Goal: Task Accomplishment & Management: Manage account settings

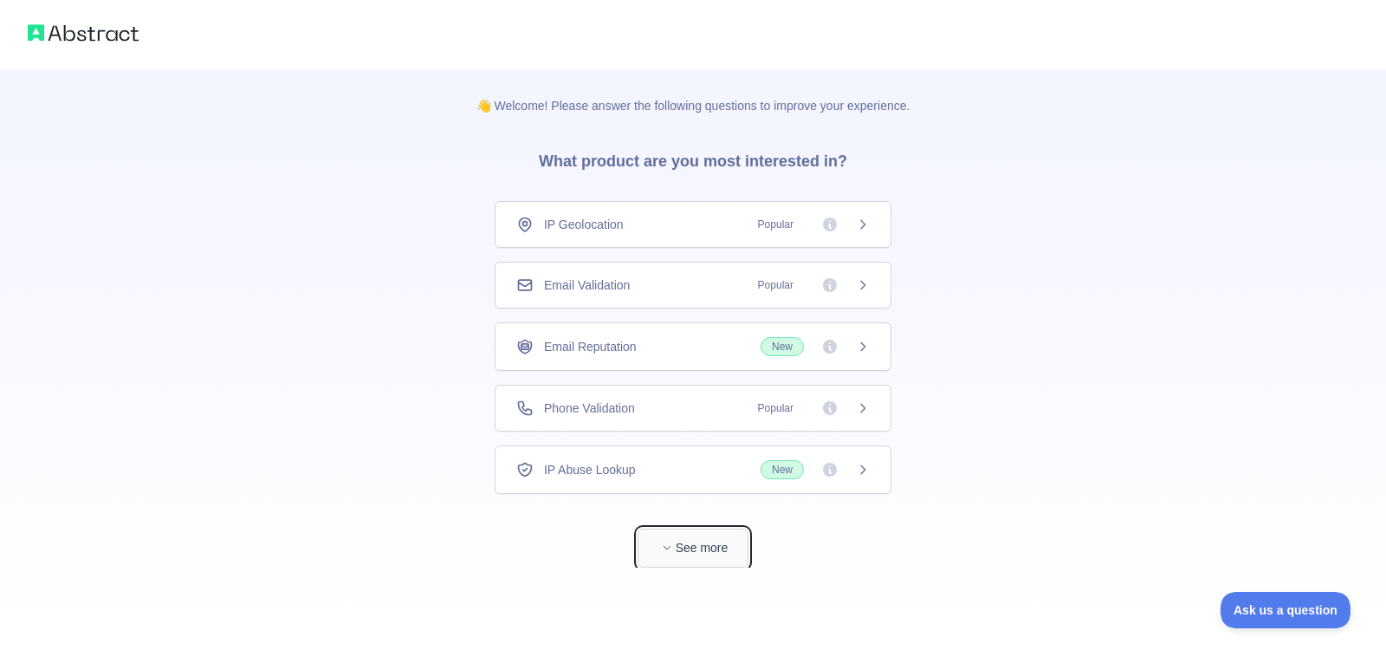
click at [697, 534] on button "See more" at bounding box center [693, 548] width 111 height 39
click at [633, 406] on div "Phone Validation Popular" at bounding box center [687, 407] width 354 height 17
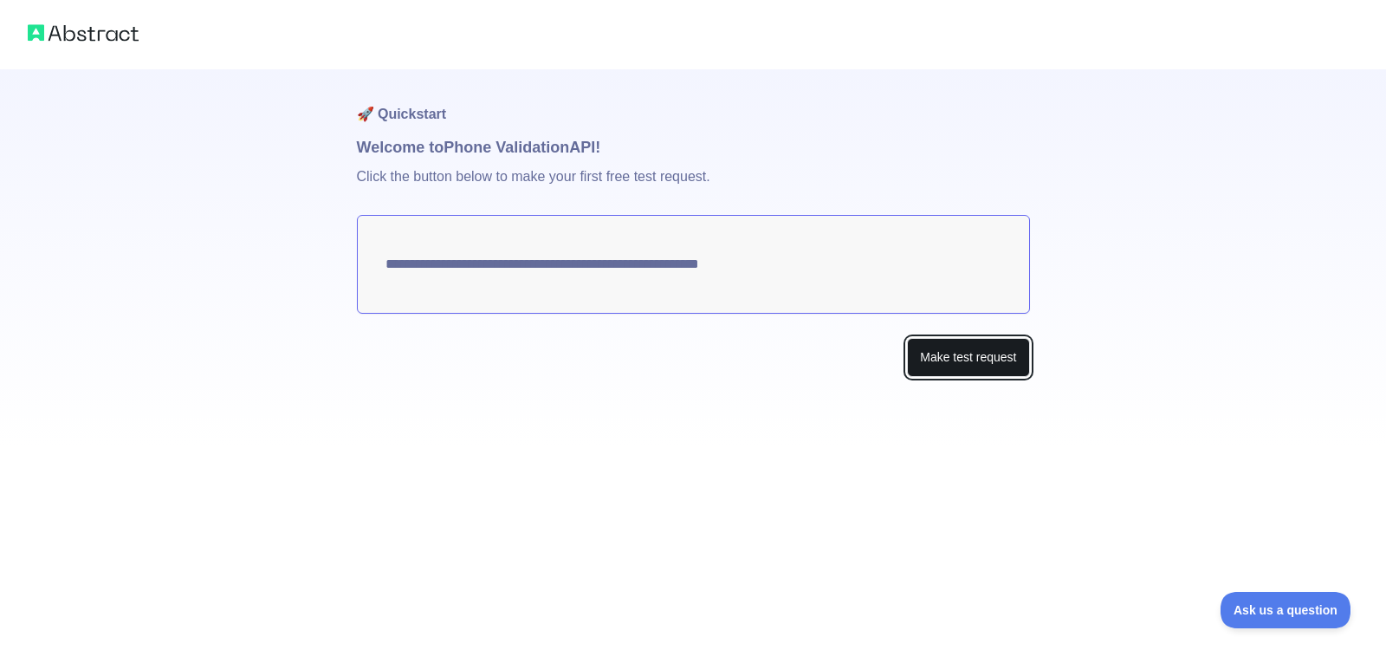
click at [928, 354] on button "Make test request" at bounding box center [968, 357] width 122 height 39
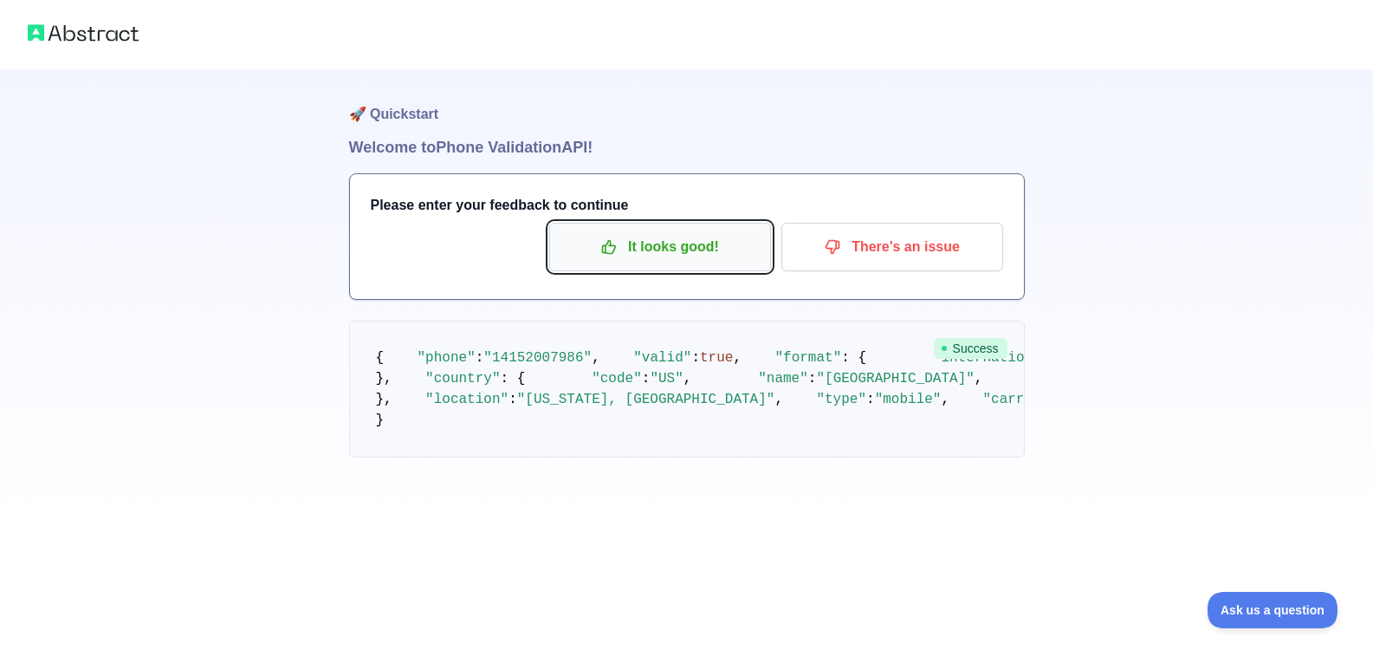
click at [694, 234] on p "It looks good!" at bounding box center [660, 246] width 196 height 29
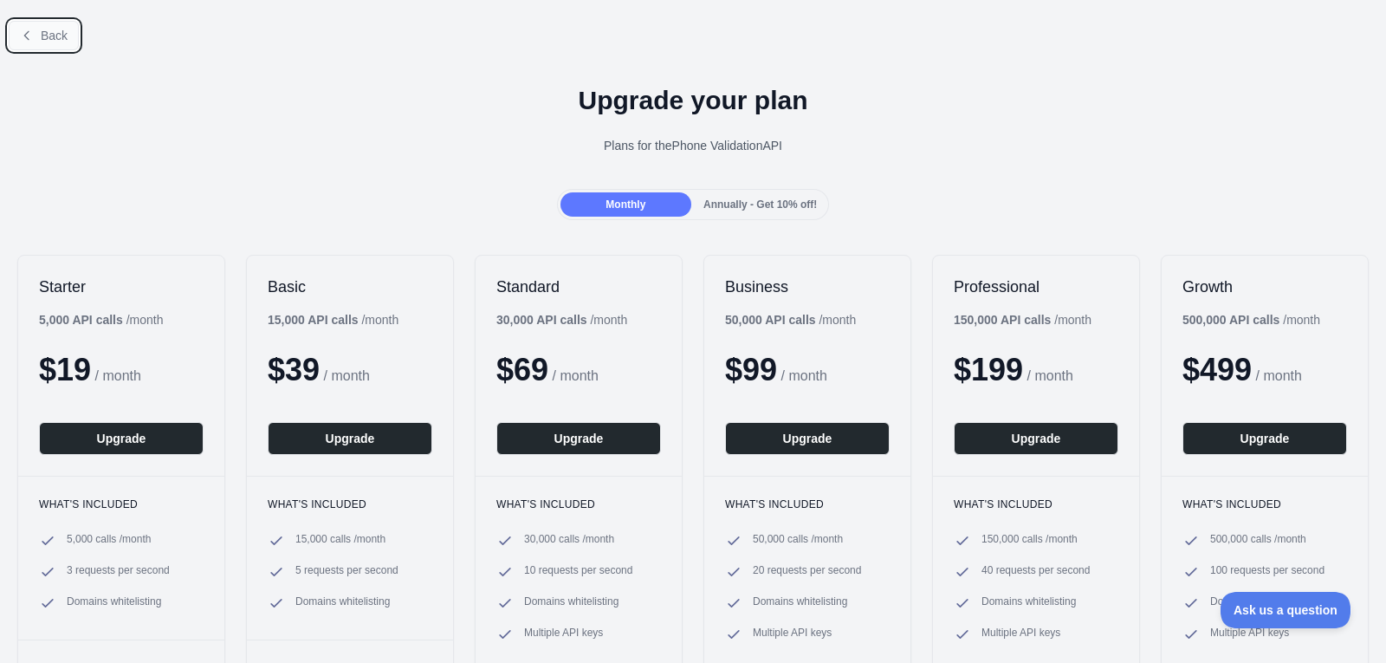
click at [55, 45] on button "Back" at bounding box center [44, 35] width 70 height 29
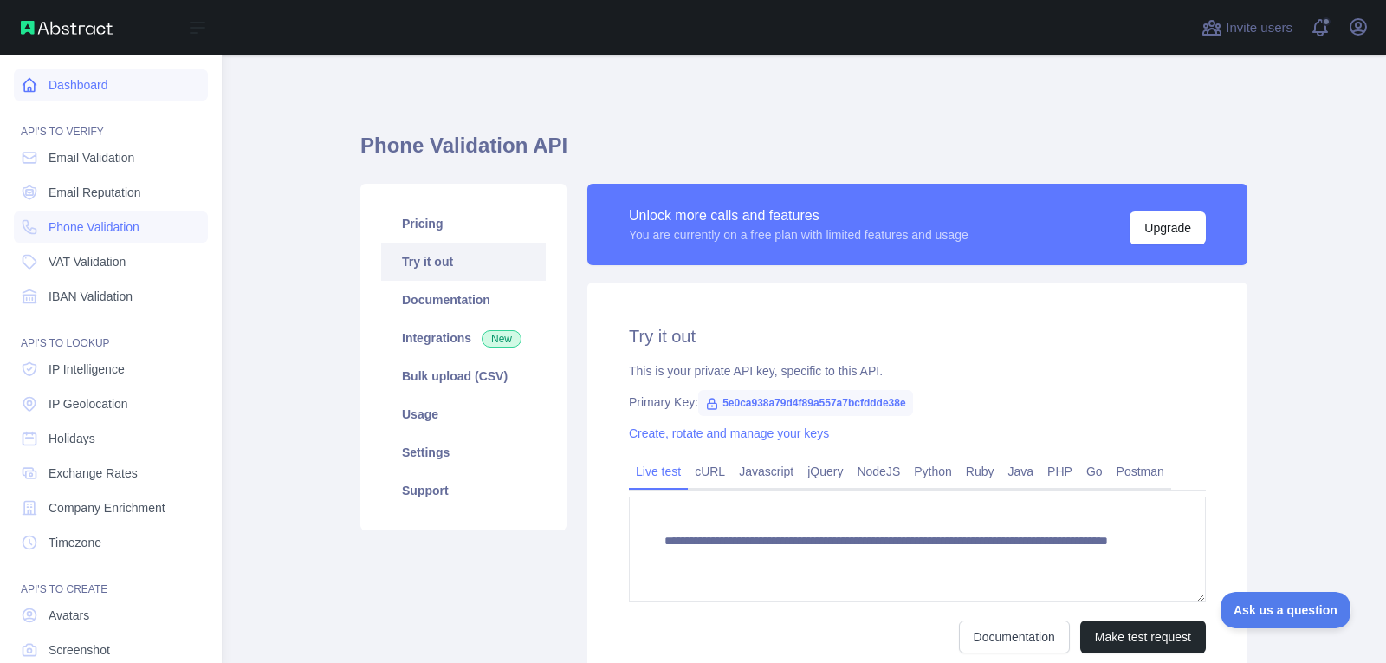
click at [111, 79] on link "Dashboard" at bounding box center [111, 84] width 194 height 31
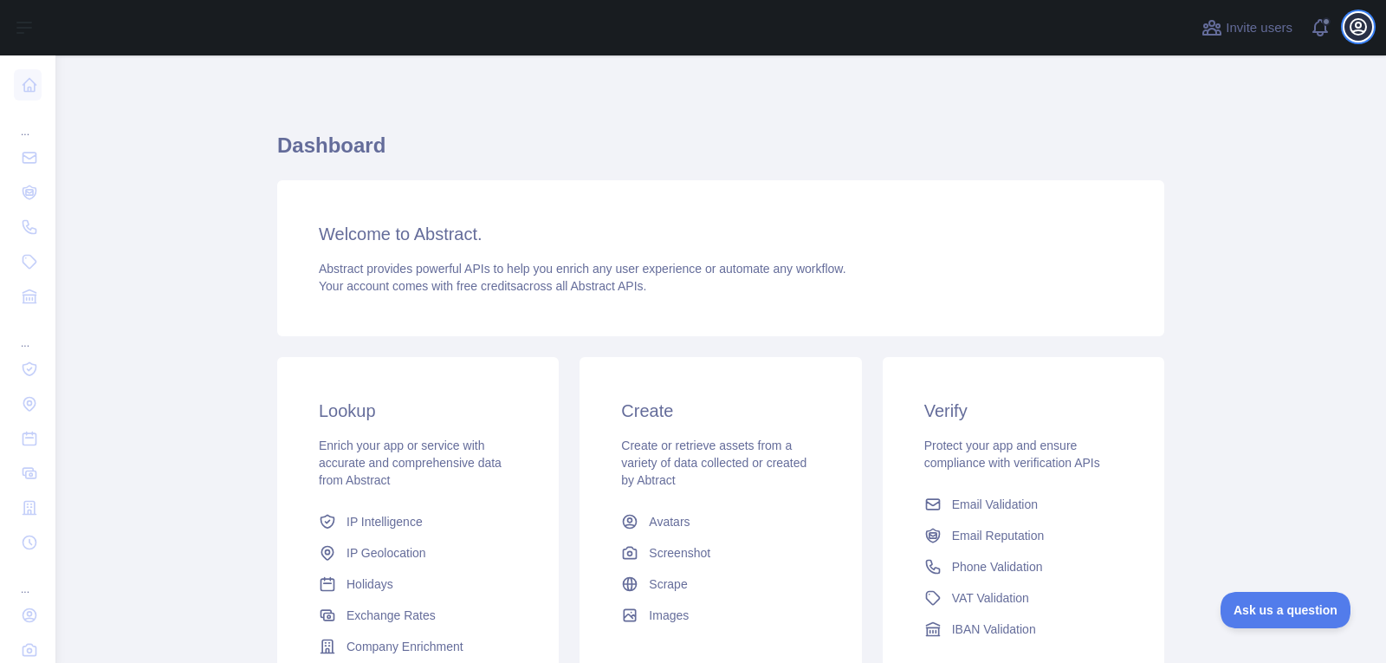
click at [1360, 23] on icon "button" at bounding box center [1359, 27] width 16 height 16
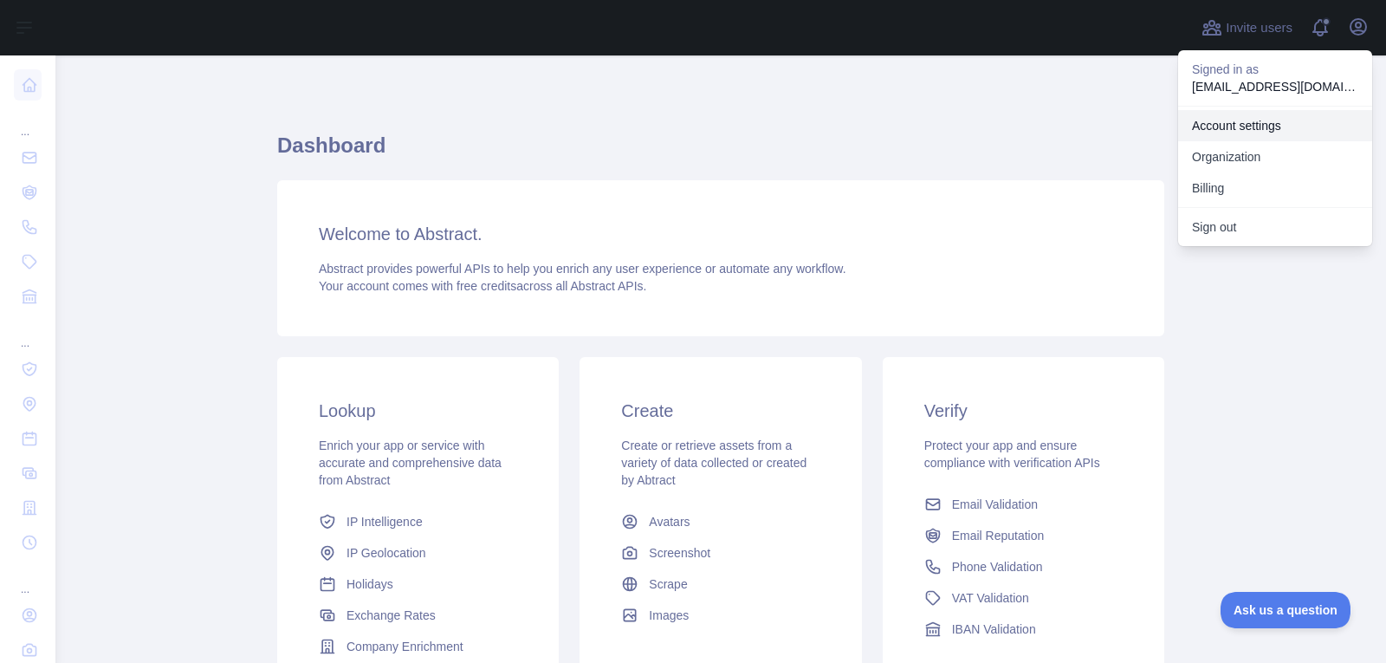
click at [1281, 133] on link "Account settings" at bounding box center [1275, 125] width 194 height 31
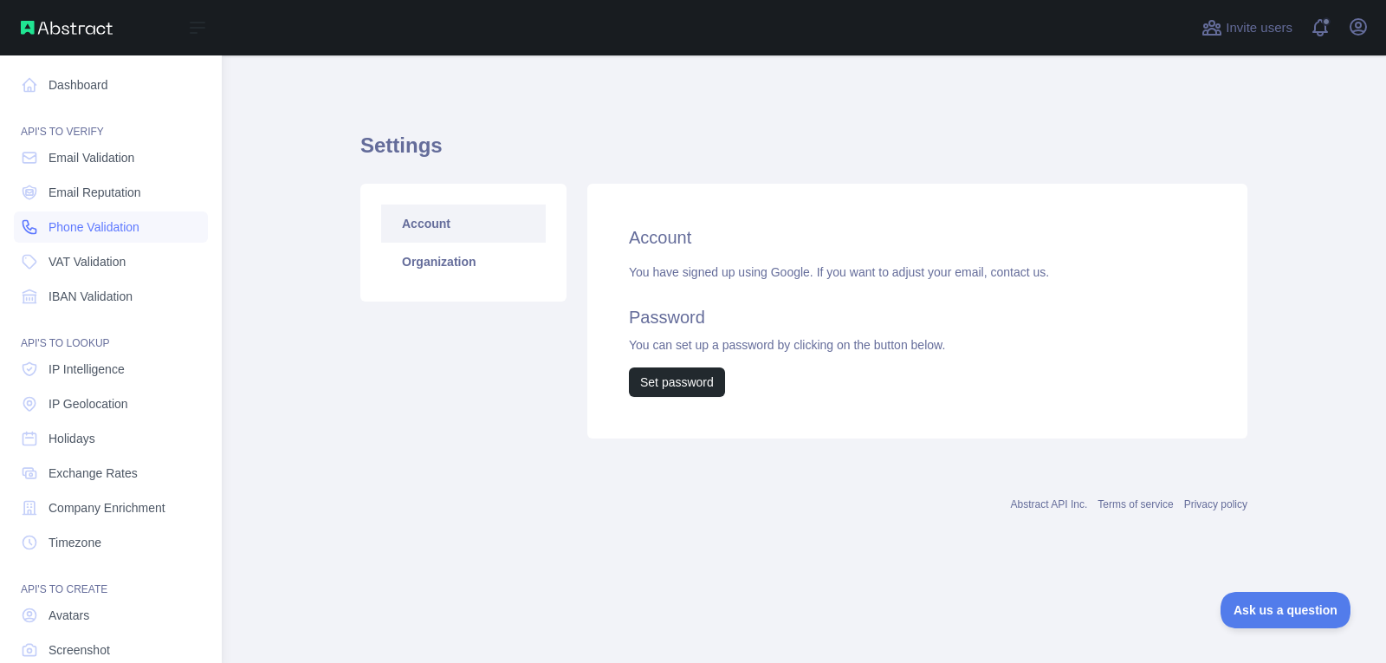
click at [96, 228] on span "Phone Validation" at bounding box center [94, 226] width 91 height 17
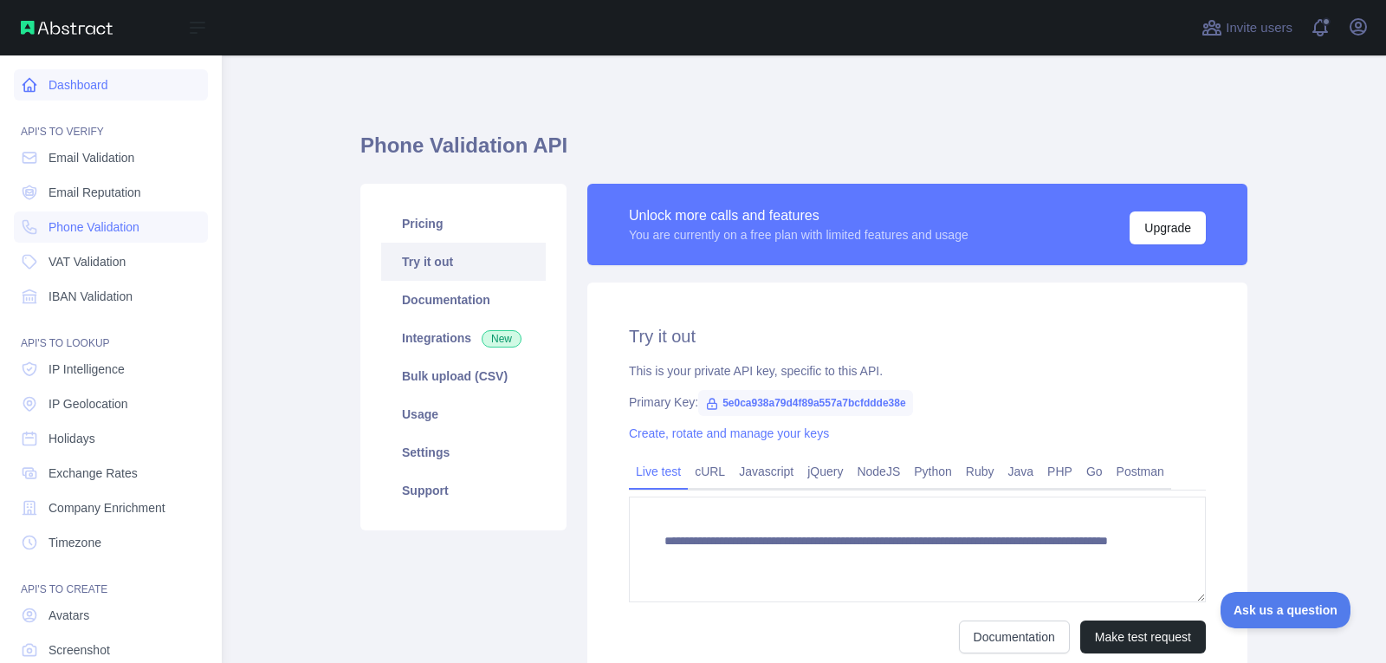
click at [39, 88] on link "Dashboard" at bounding box center [111, 84] width 194 height 31
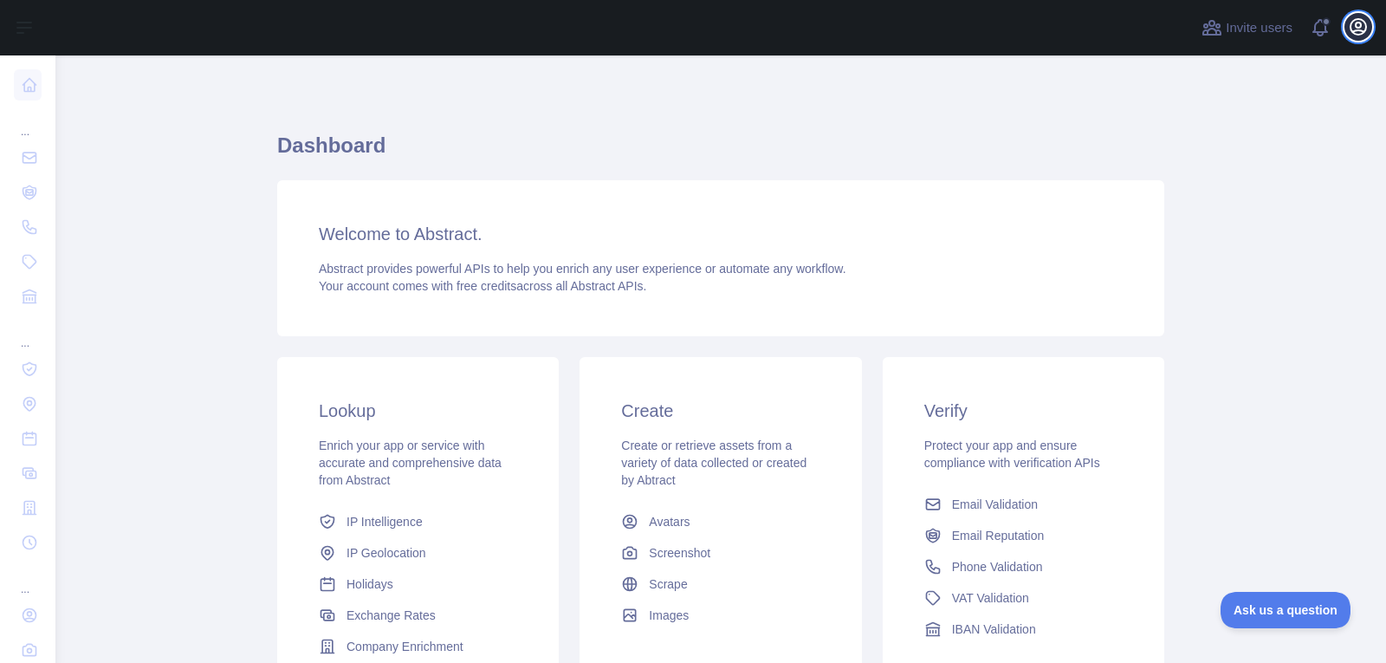
click at [1350, 28] on icon "button" at bounding box center [1358, 26] width 21 height 21
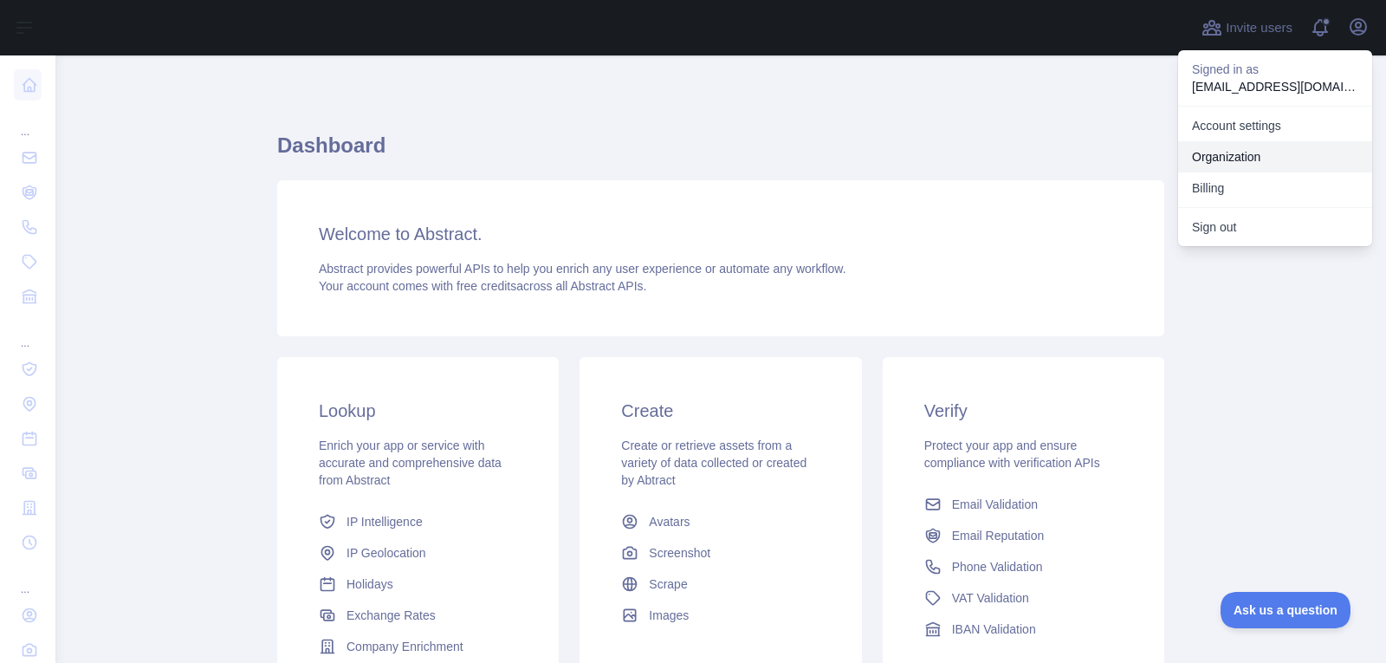
click at [1229, 147] on link "Organization" at bounding box center [1275, 156] width 194 height 31
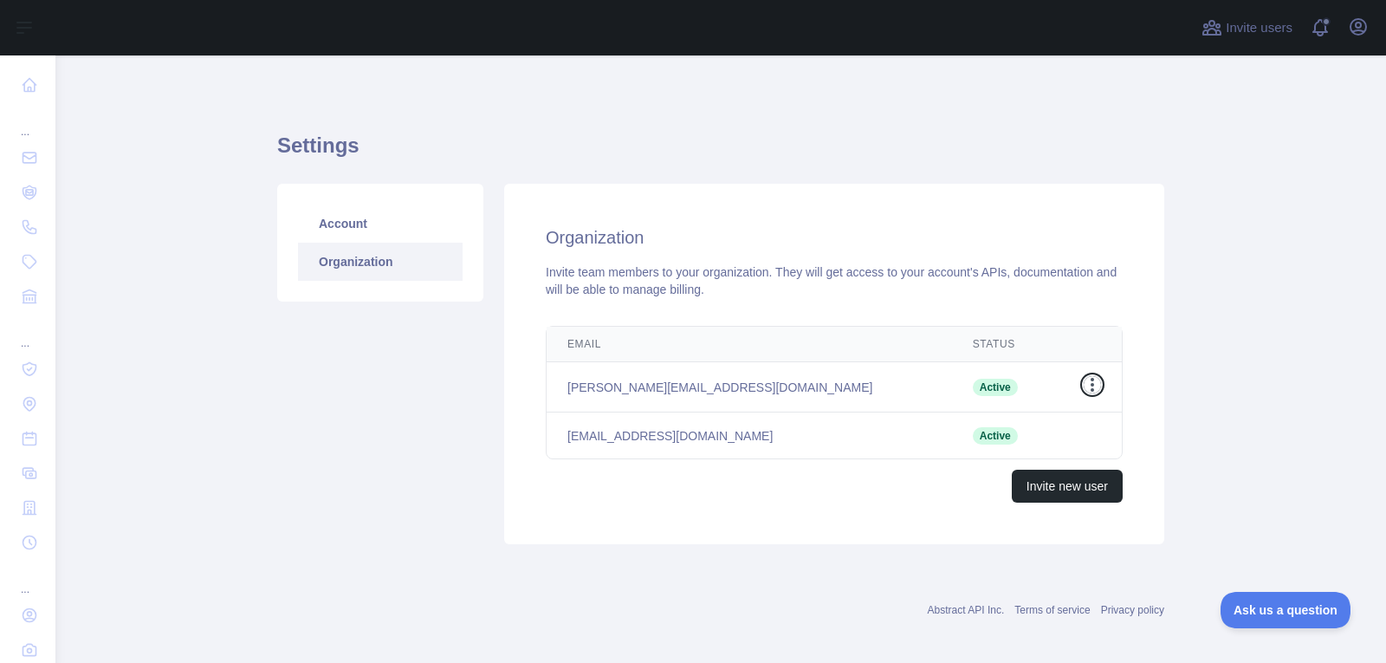
click at [1092, 378] on icon "button" at bounding box center [1092, 384] width 17 height 17
click at [1054, 329] on th "Edit" at bounding box center [1088, 345] width 68 height 36
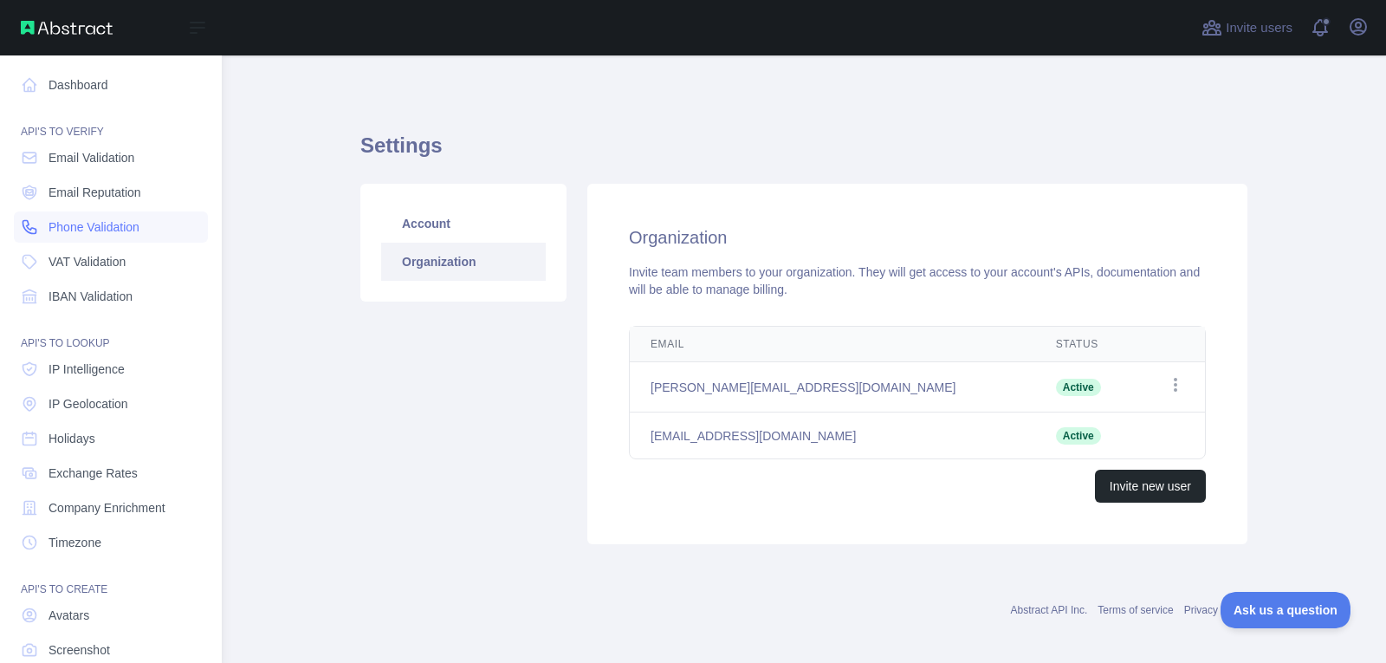
click at [90, 228] on span "Phone Validation" at bounding box center [94, 226] width 91 height 17
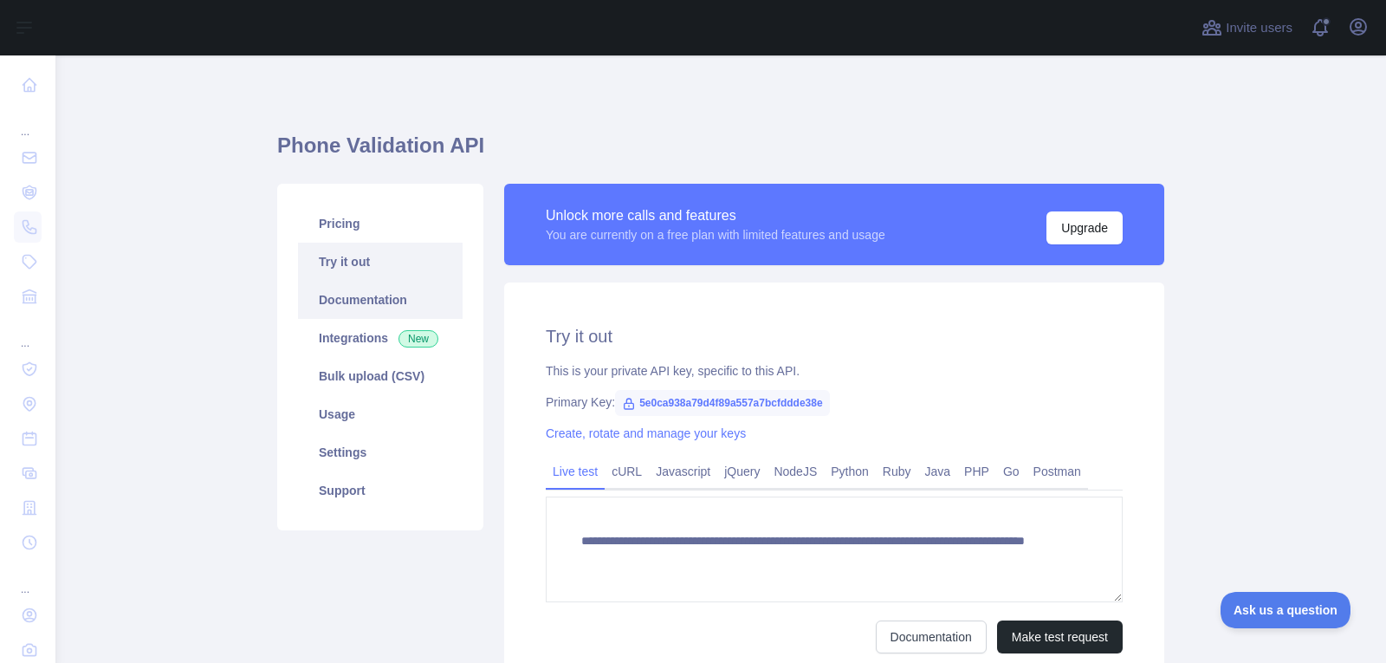
click at [334, 295] on link "Documentation" at bounding box center [380, 300] width 165 height 38
click at [336, 455] on link "Settings" at bounding box center [380, 452] width 165 height 38
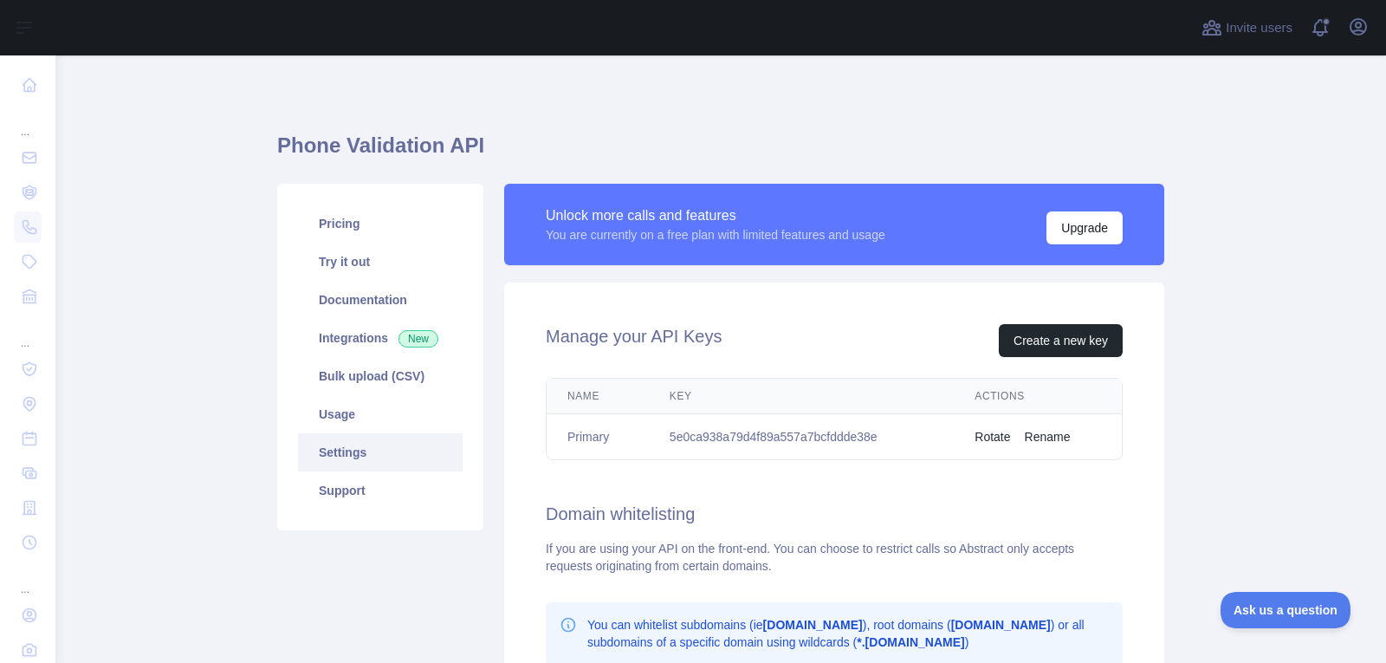
click at [736, 430] on td "5e0ca938a79d4f89a557a7bcfddde38e" at bounding box center [801, 437] width 305 height 46
drag, startPoint x: 736, startPoint y: 430, endPoint x: 724, endPoint y: 434, distance: 12.9
click at [724, 434] on td "5e0ca938a79d4f89a557a7bcfddde38e" at bounding box center [801, 437] width 305 height 46
click at [799, 438] on td "5e0ca938a79d4f89a557a7bcfddde38e" at bounding box center [801, 437] width 305 height 46
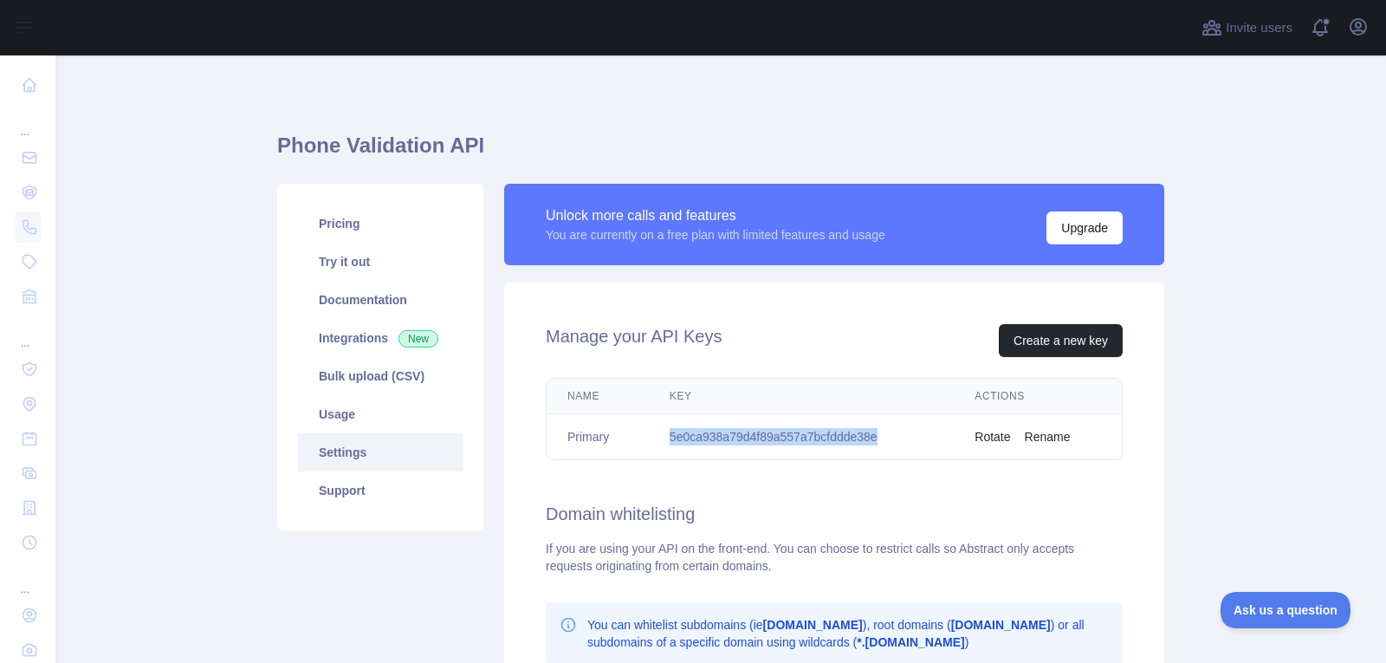
click at [799, 438] on td "5e0ca938a79d4f89a557a7bcfddde38e" at bounding box center [801, 437] width 305 height 46
copy td "5e0ca938a79d4f89a557a7bcfddde38e"
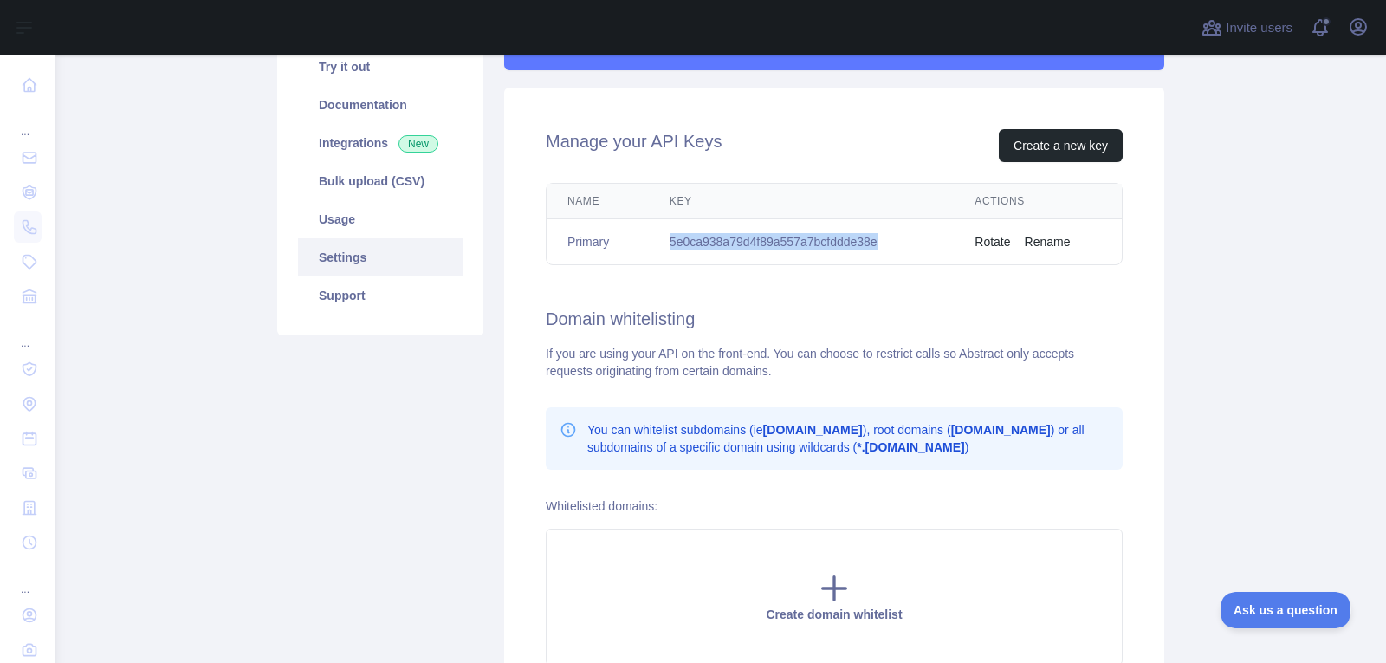
scroll to position [260, 0]
